Goal: Task Accomplishment & Management: Use online tool/utility

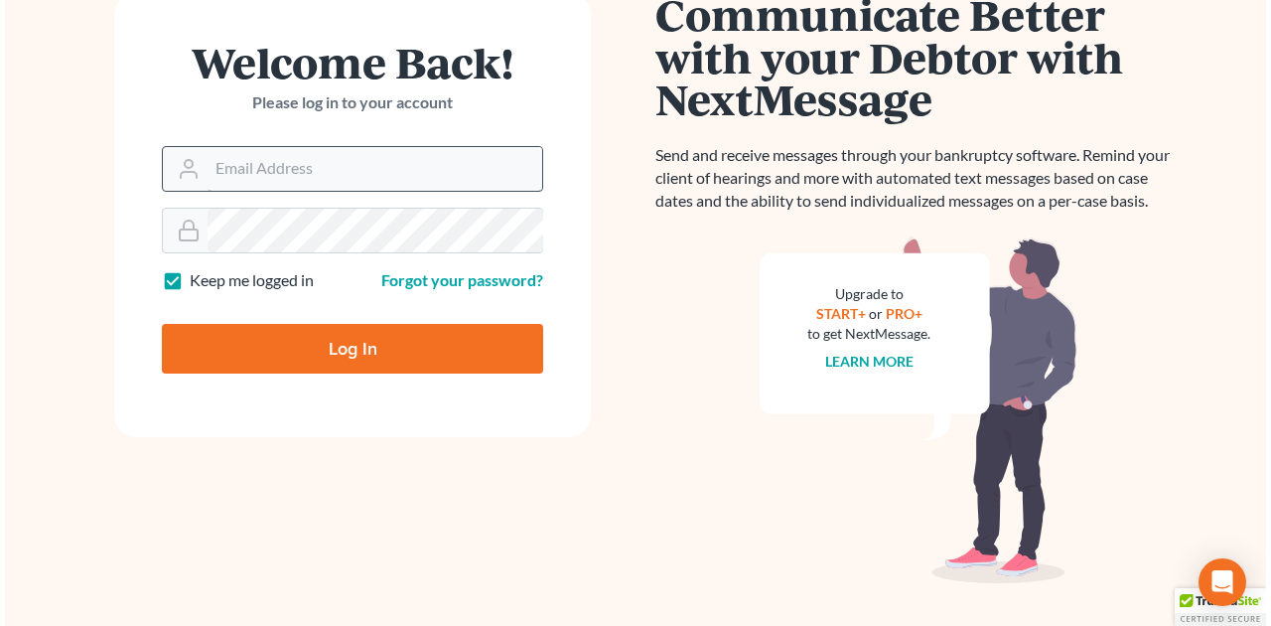
scroll to position [111, 0]
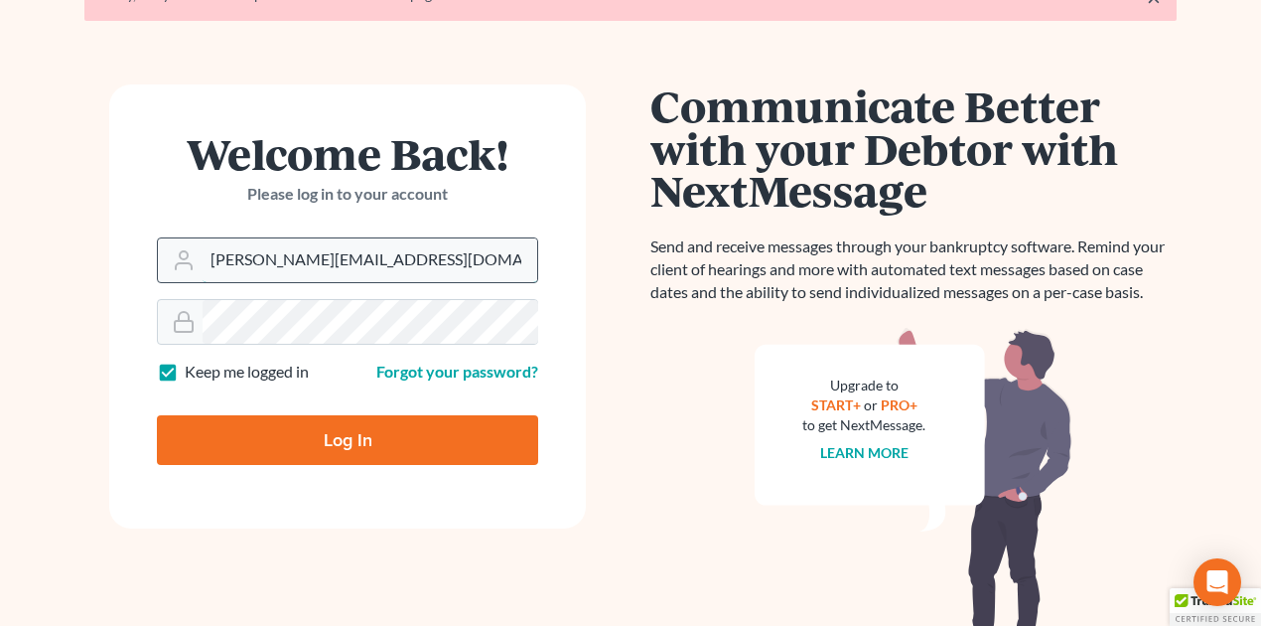
drag, startPoint x: 208, startPoint y: 258, endPoint x: 471, endPoint y: 260, distance: 263.1
click at [471, 260] on input "[PERSON_NAME][EMAIL_ADDRESS][DOMAIN_NAME]" at bounding box center [370, 260] width 335 height 44
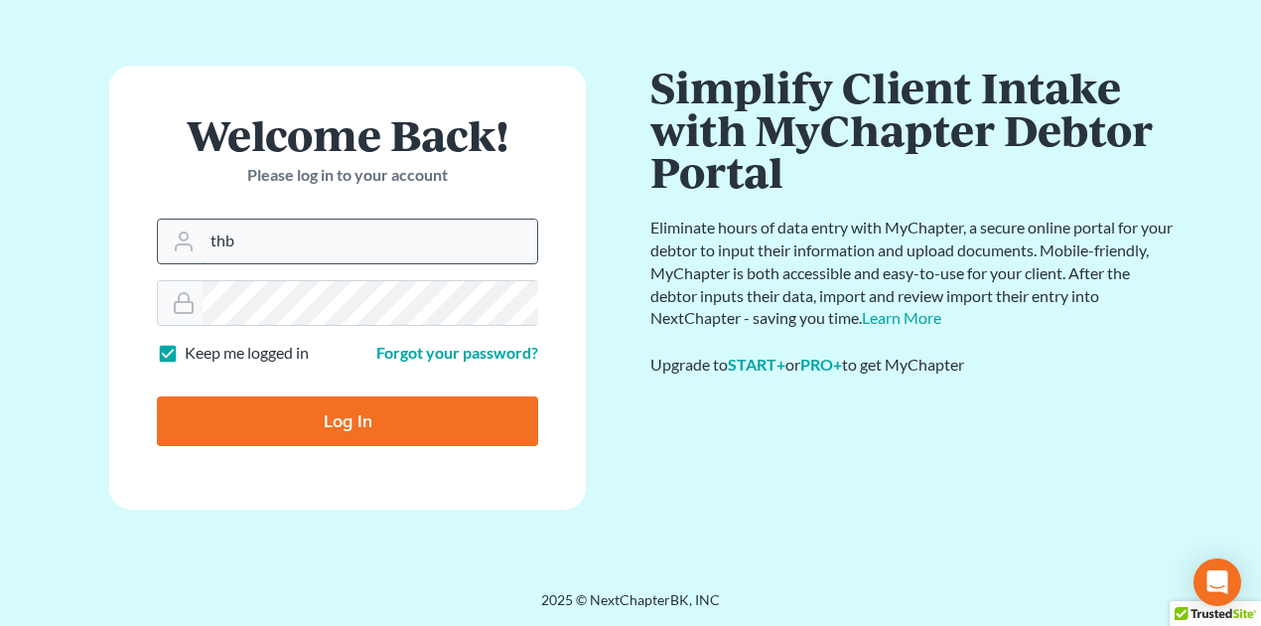
scroll to position [63, 0]
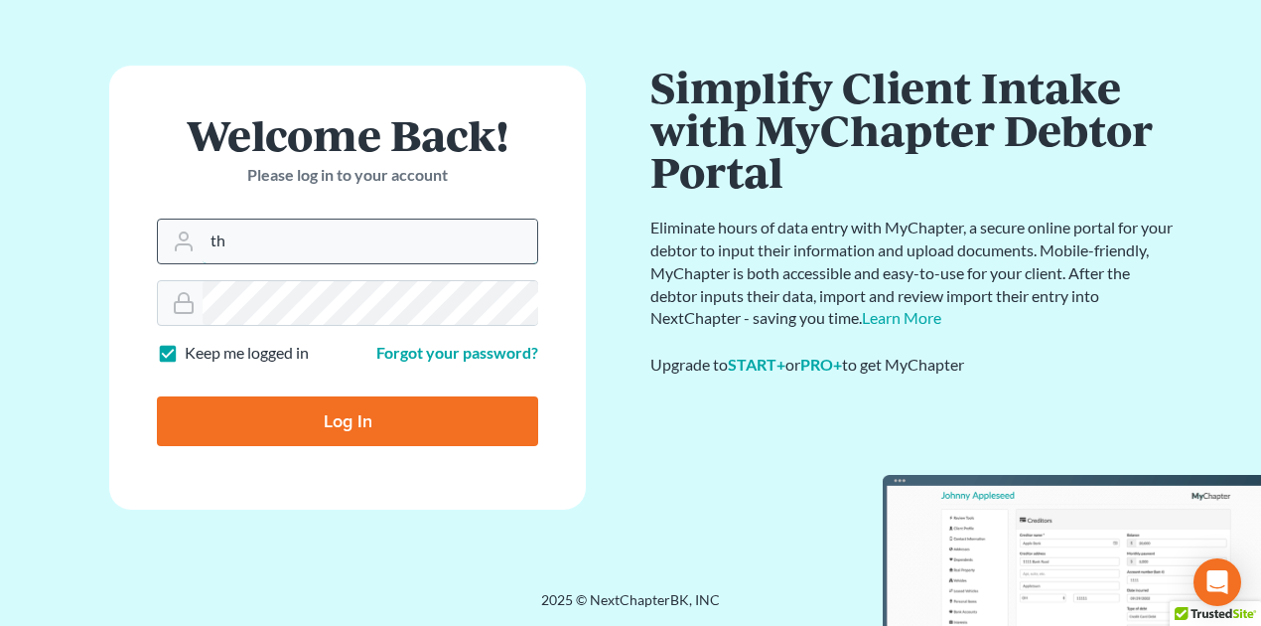
type input "[EMAIL_ADDRESS][DOMAIN_NAME]"
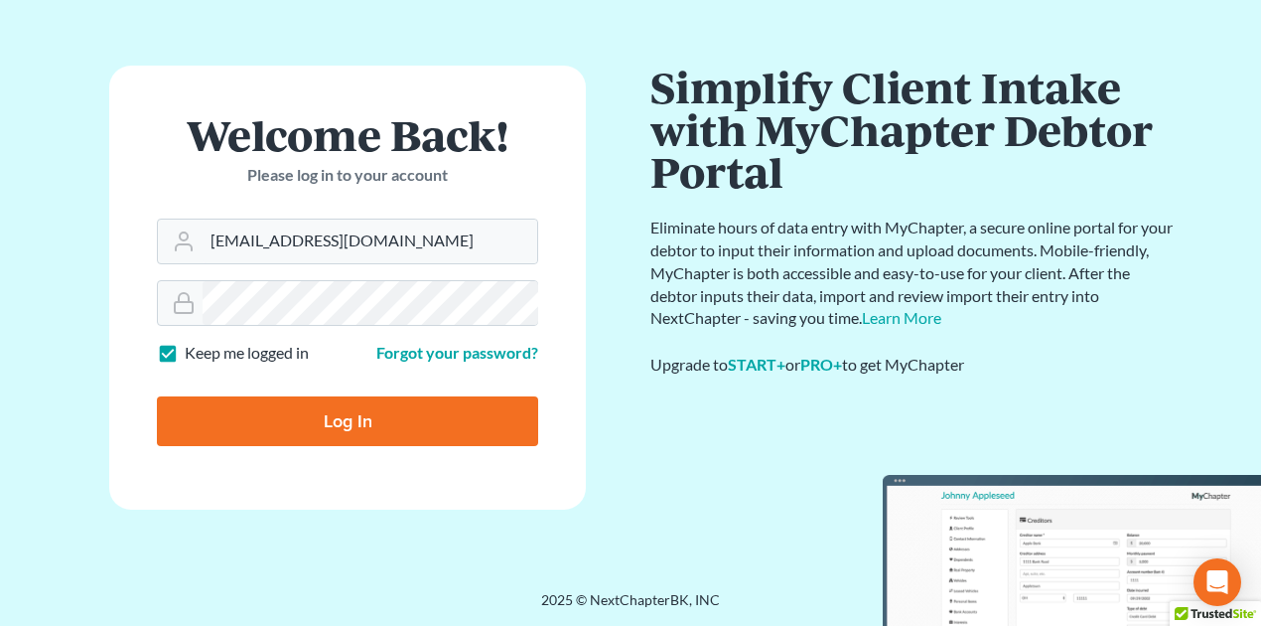
click at [359, 417] on input "Log In" at bounding box center [347, 421] width 381 height 50
type input "Thinking..."
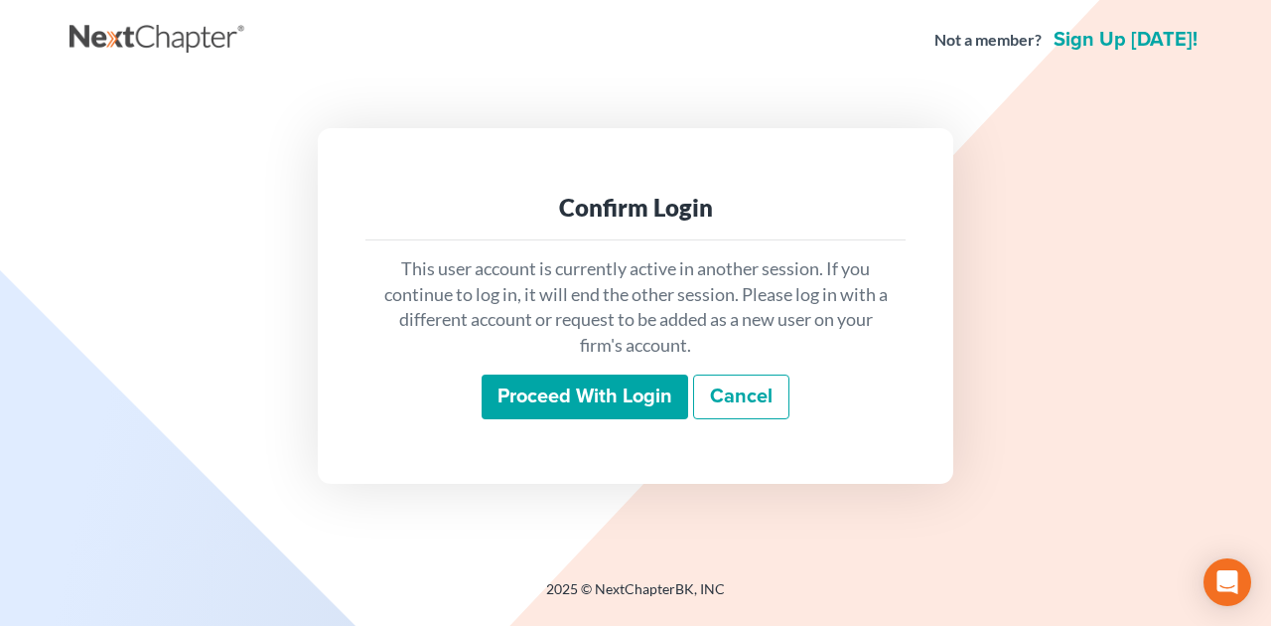
click at [576, 383] on input "Proceed with login" at bounding box center [585, 397] width 207 height 46
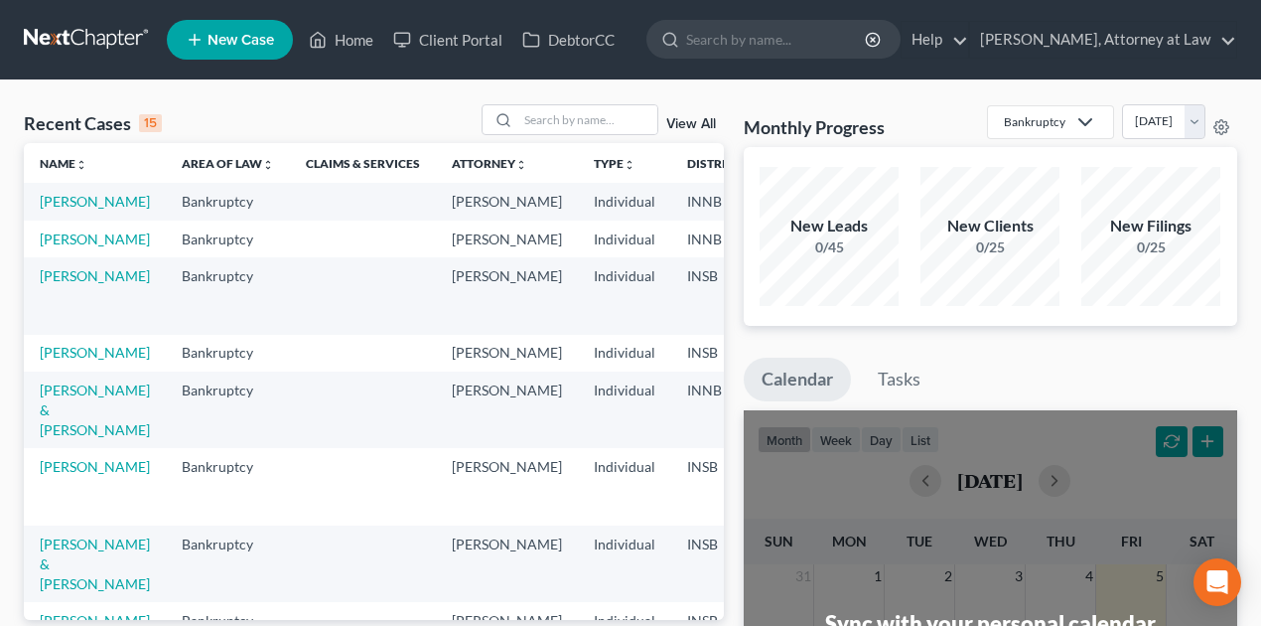
click at [75, 210] on td "[PERSON_NAME]" at bounding box center [95, 201] width 142 height 37
click at [71, 203] on link "[PERSON_NAME]" at bounding box center [95, 201] width 110 height 17
